Goal: Find specific page/section: Find specific page/section

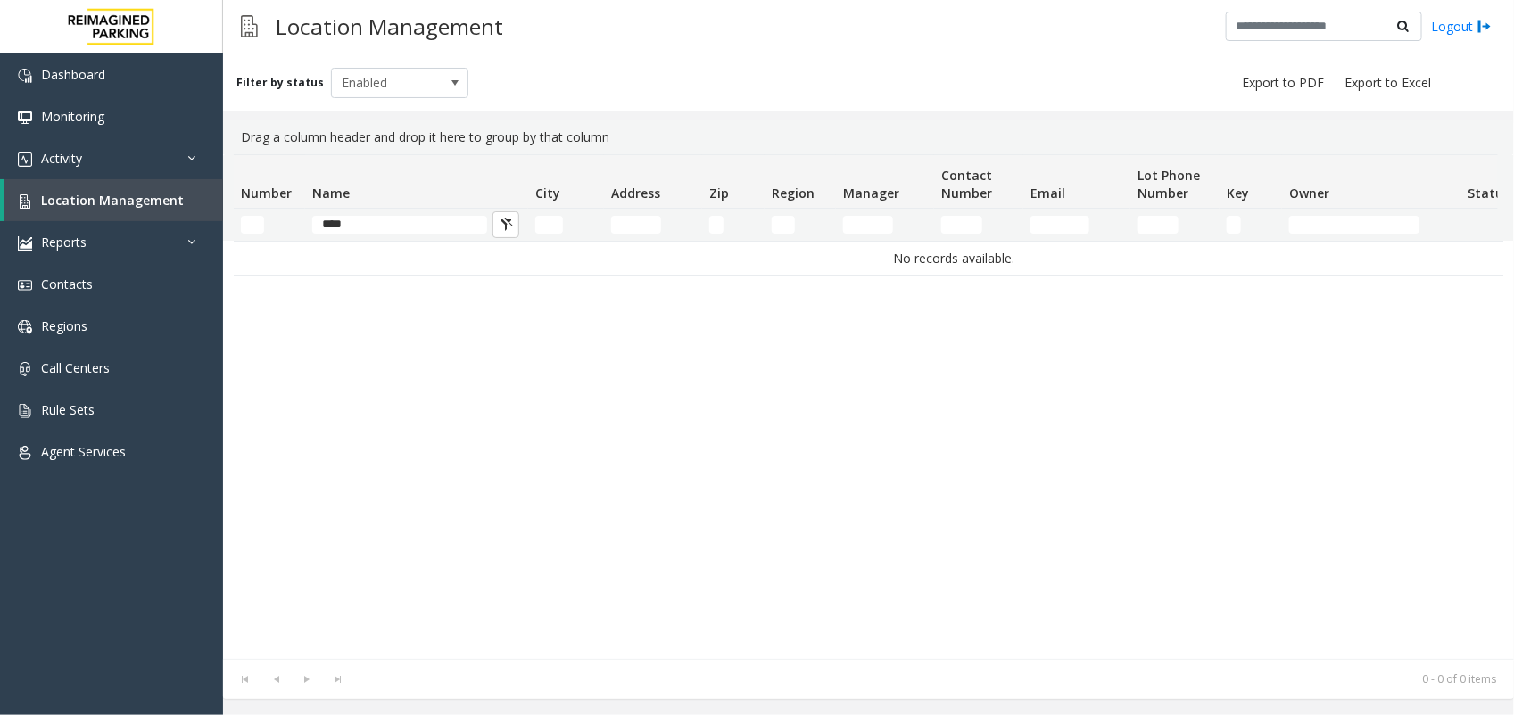
click at [384, 219] on input "****" at bounding box center [399, 225] width 175 height 18
type input "*"
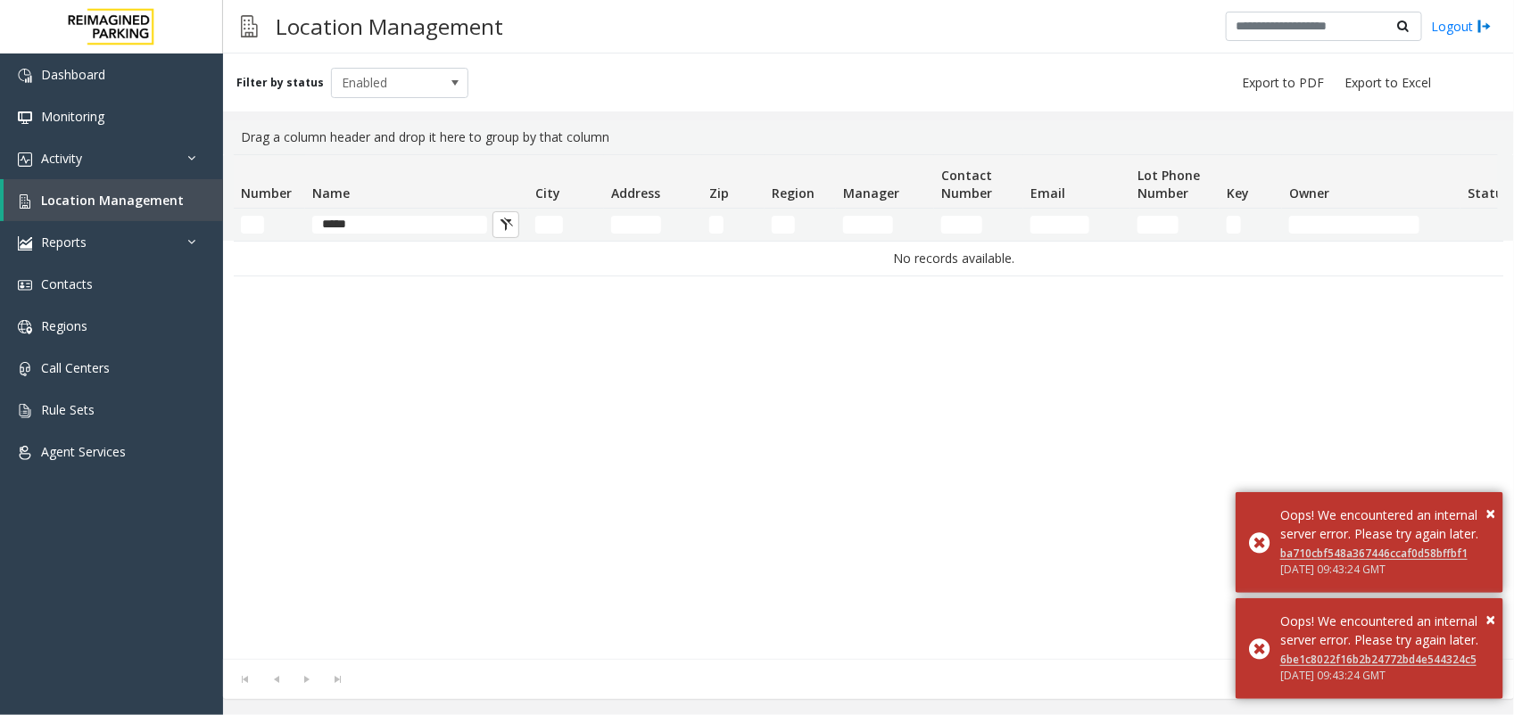
type input "*****"
